Goal: Information Seeking & Learning: Learn about a topic

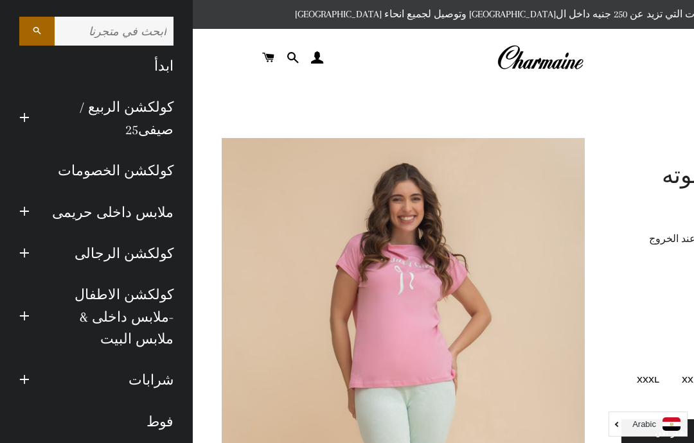
click at [130, 117] on link "كولكشن الربيع / صيفى25" at bounding box center [111, 119] width 144 height 64
click at [91, 171] on link "كولكشن الخصومات" at bounding box center [96, 170] width 173 height 41
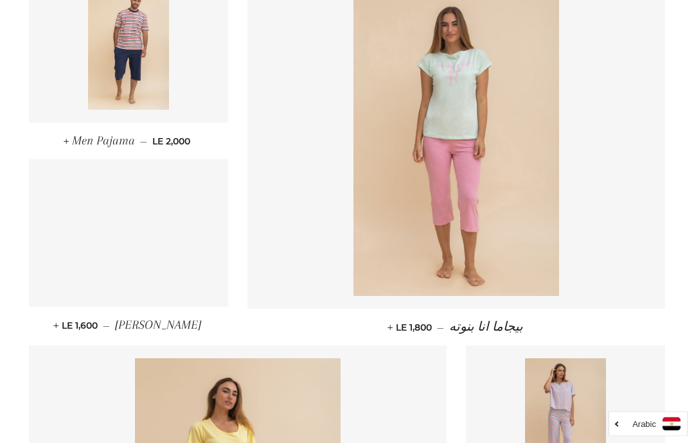
scroll to position [939, 0]
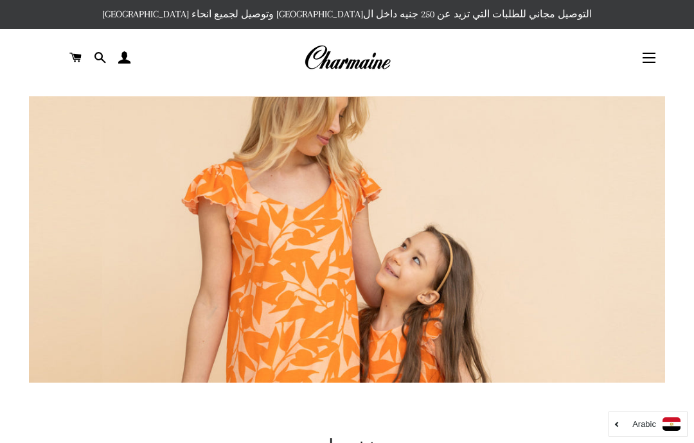
click at [649, 54] on span "button" at bounding box center [648, 53] width 13 height 1
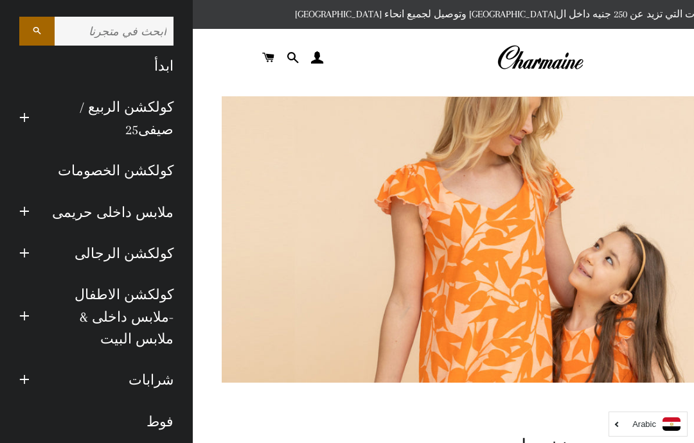
click at [80, 301] on link "كولكشن الاطفال -ملابس داخلى & ملابس البيت" at bounding box center [111, 316] width 144 height 85
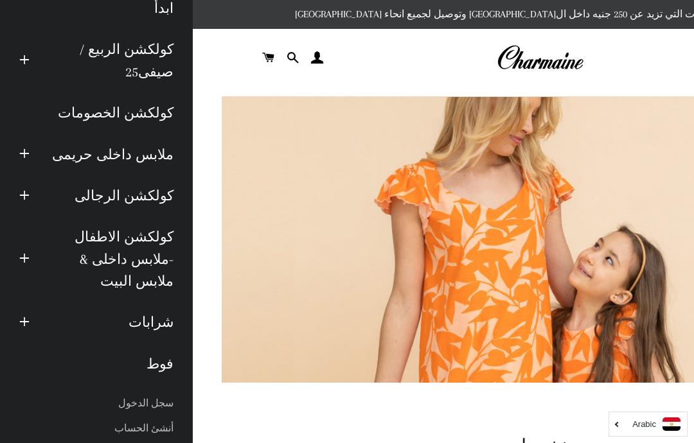
scroll to position [58, 0]
click at [87, 264] on link "كولكشن الاطفال -ملابس داخلى & ملابس البيت" at bounding box center [111, 258] width 144 height 85
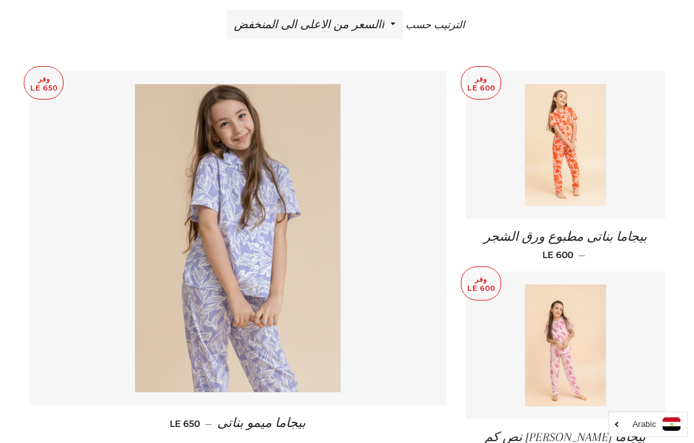
scroll to position [467, 0]
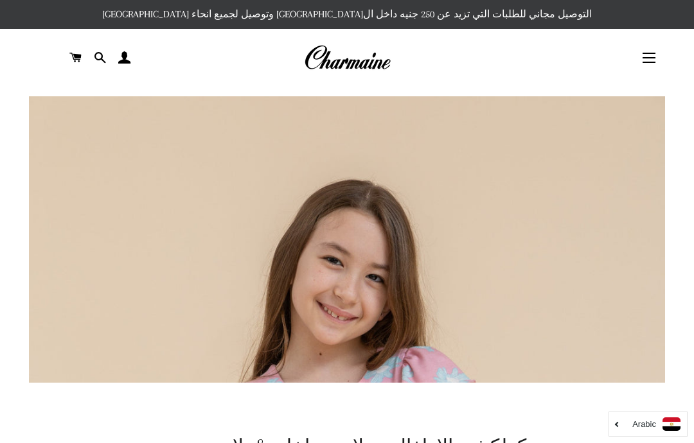
click at [652, 58] on span "button" at bounding box center [648, 57] width 13 height 1
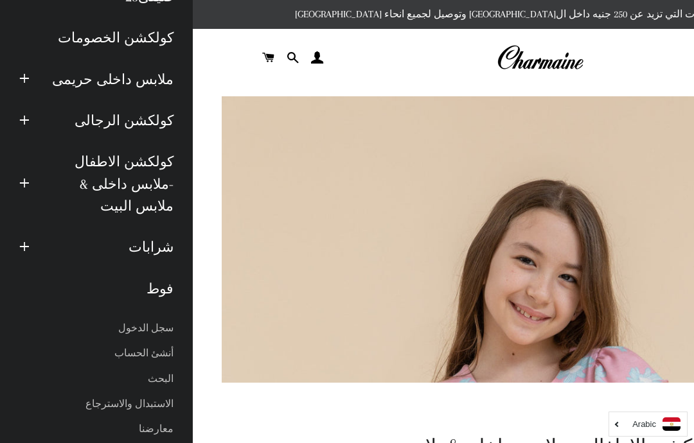
scroll to position [132, 0]
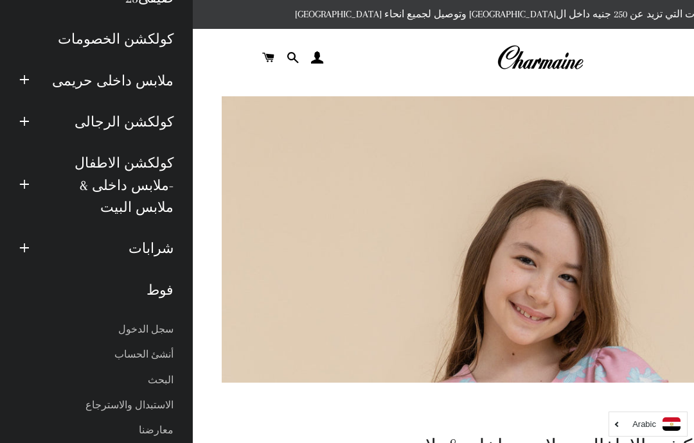
click at [162, 270] on link "فوط" at bounding box center [96, 290] width 173 height 41
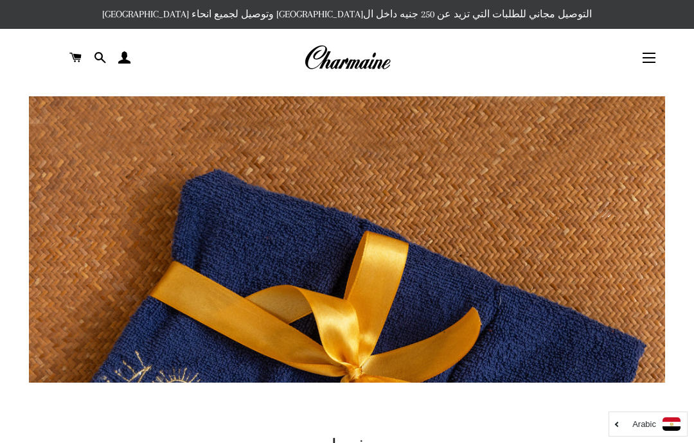
click at [656, 54] on button "التنقل في الموقع" at bounding box center [649, 58] width 32 height 32
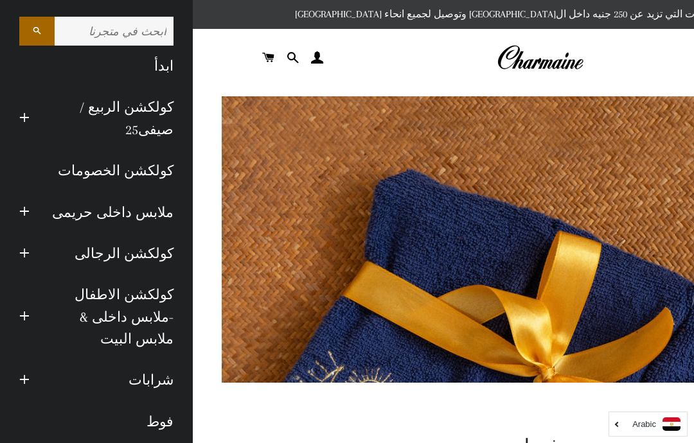
click at [83, 28] on input "ابحث في متجرنا" at bounding box center [114, 31] width 119 height 29
click at [30, 30] on button "البحث" at bounding box center [36, 31] width 35 height 29
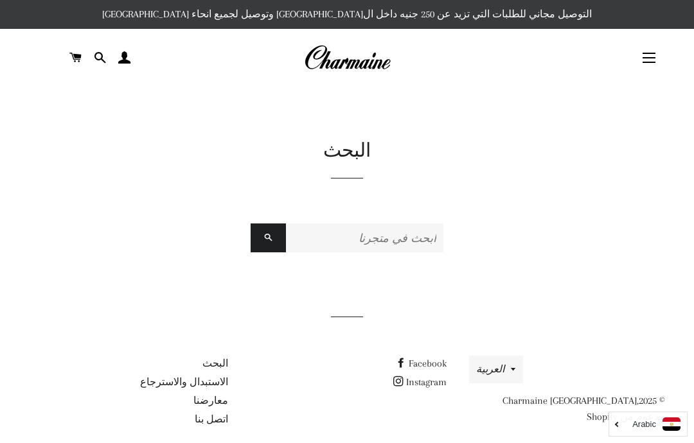
scroll to position [13, 0]
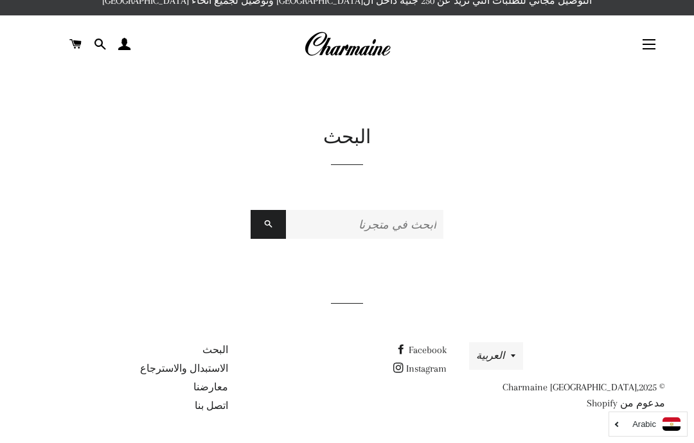
click at [371, 224] on input "ابحث في متجرنا" at bounding box center [364, 224] width 157 height 29
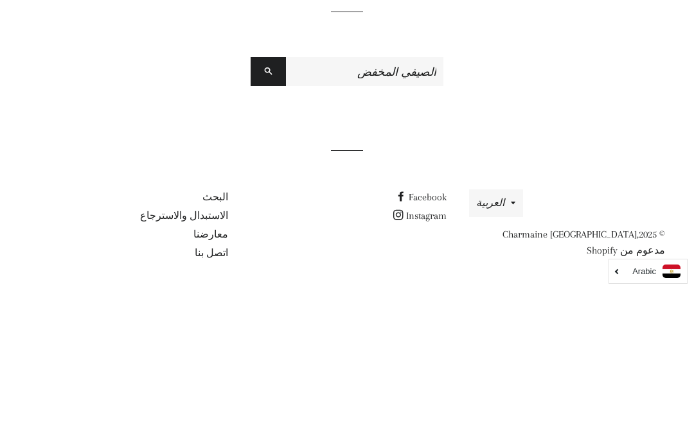
type input "الصيفي المخفض"
click at [260, 210] on button "البحث" at bounding box center [267, 224] width 35 height 29
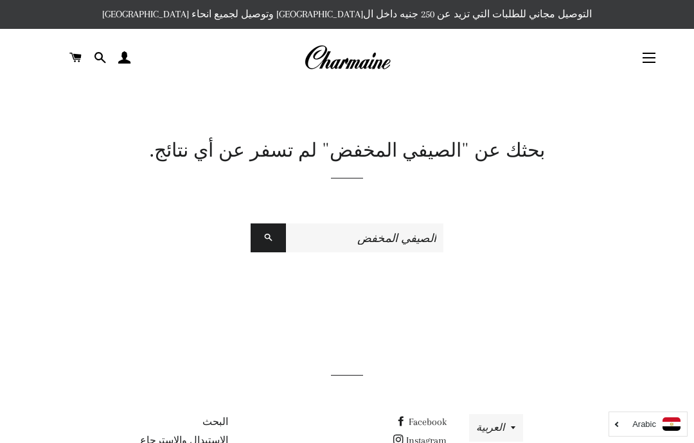
click at [636, 61] on button "التنقل في الموقع" at bounding box center [649, 58] width 32 height 32
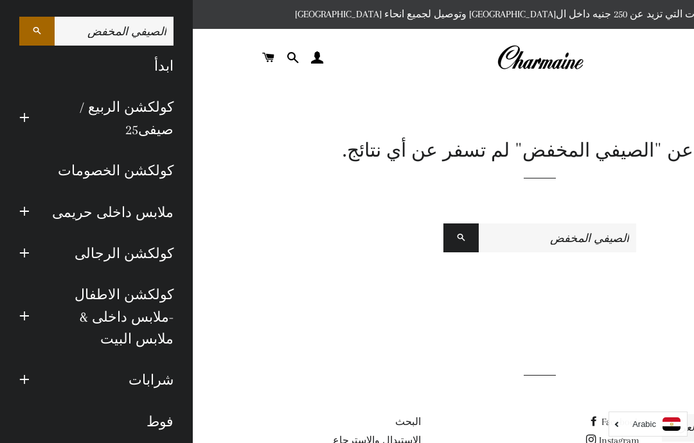
click at [82, 130] on link "كولكشن الربيع / صيفى25" at bounding box center [111, 119] width 144 height 64
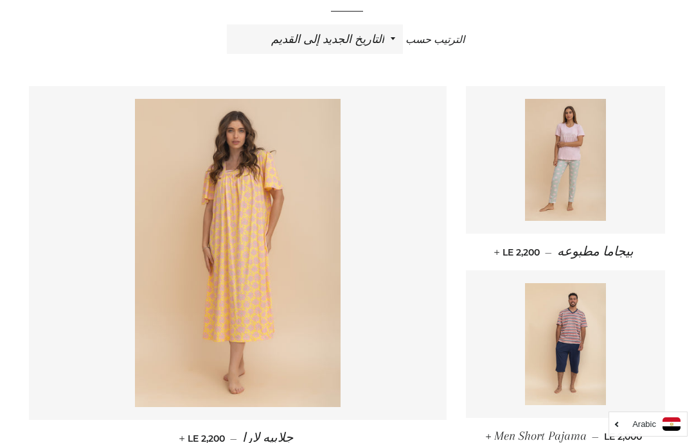
scroll to position [469, 0]
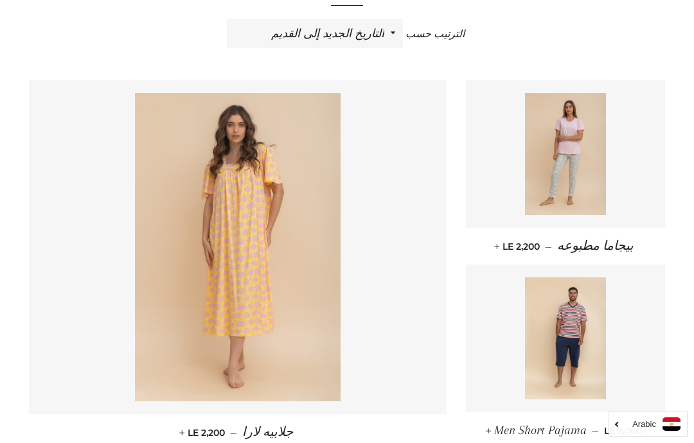
click at [385, 30] on select "ظهرت اكثر المبيعات أبجديا من الألف إلى الياء ابجديا من الياء الى الالف السعر ال…" at bounding box center [315, 34] width 176 height 30
select select "price-descending"
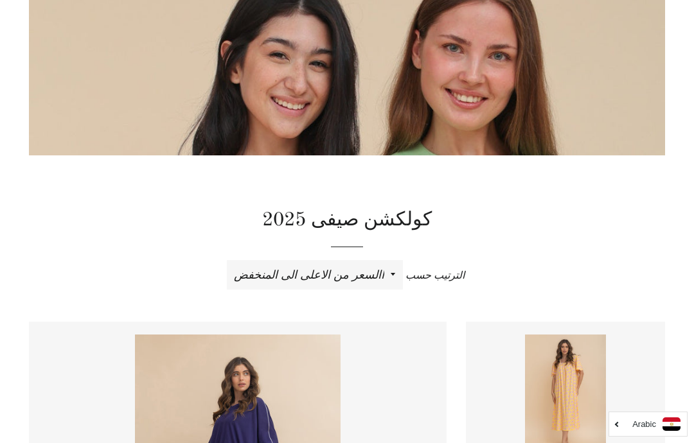
scroll to position [226, 0]
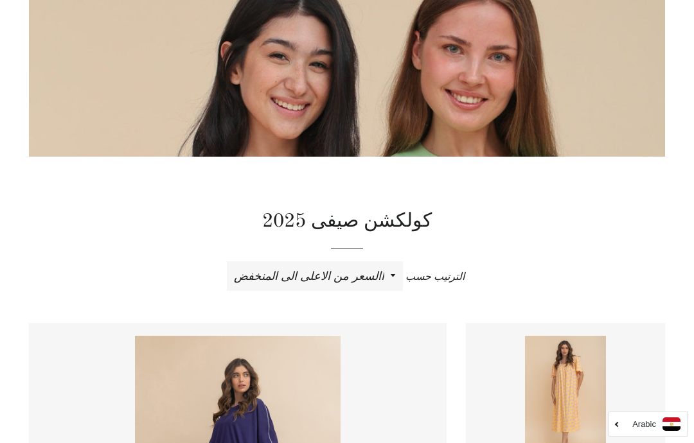
click at [379, 277] on select "ظهرت اكثر المبيعات أبجديا من الألف إلى الياء ابجديا من الياء الى الالف السعر ال…" at bounding box center [315, 276] width 176 height 30
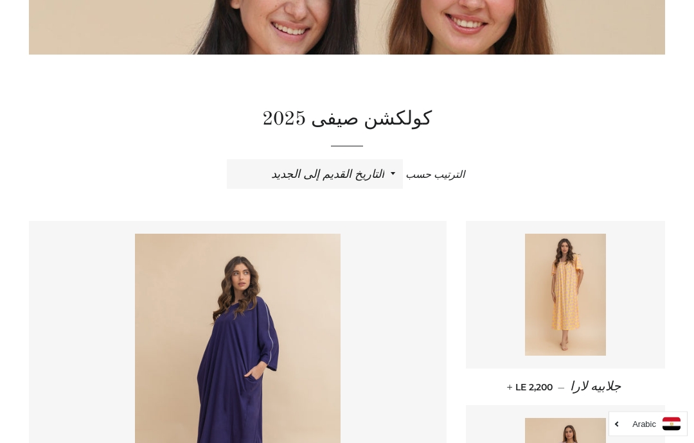
scroll to position [317, 0]
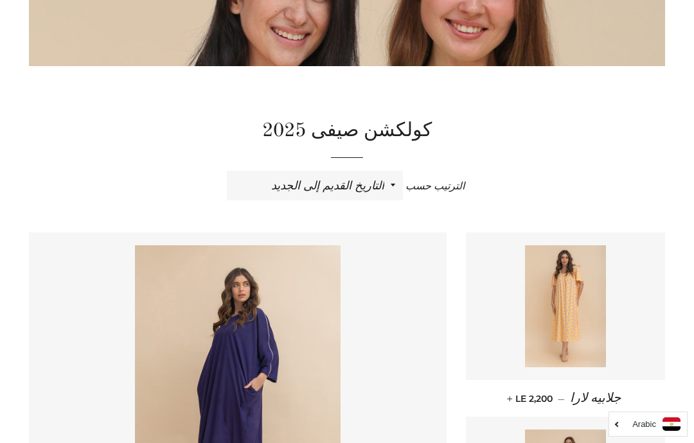
click at [383, 187] on select "ظهرت اكثر المبيعات أبجديا من الألف إلى الياء ابجديا من الياء الى الالف السعر ال…" at bounding box center [315, 186] width 176 height 30
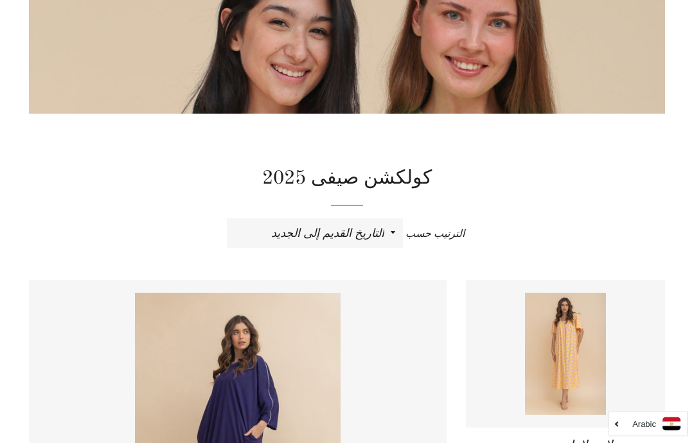
scroll to position [269, 0]
click at [383, 234] on select "ظهرت اكثر المبيعات أبجديا من الألف إلى الياء ابجديا من الياء الى الالف السعر ال…" at bounding box center [315, 233] width 176 height 30
select select "created-descending"
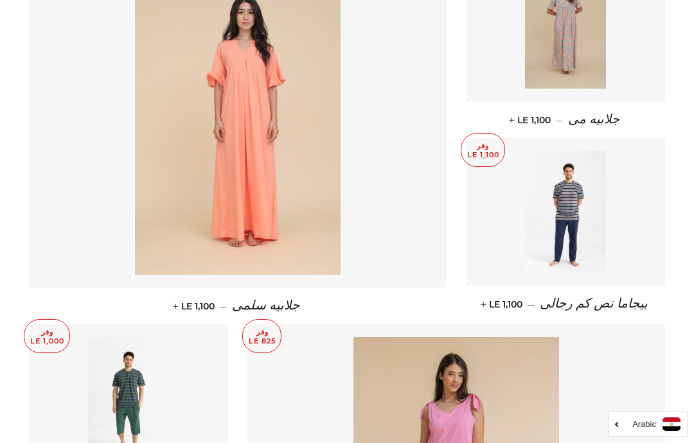
scroll to position [587, 0]
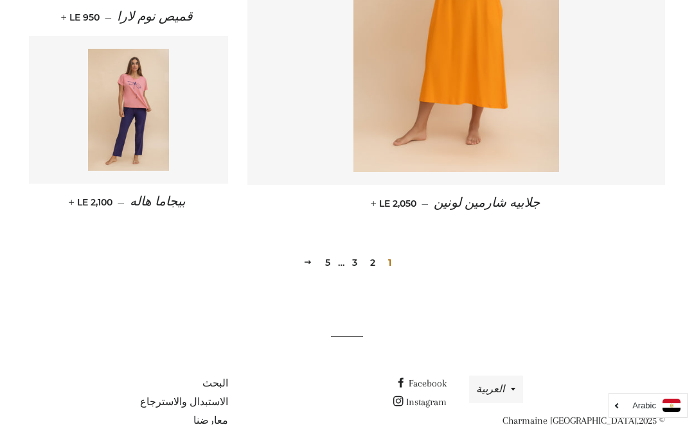
scroll to position [1843, 0]
